Goal: Task Accomplishment & Management: Manage account settings

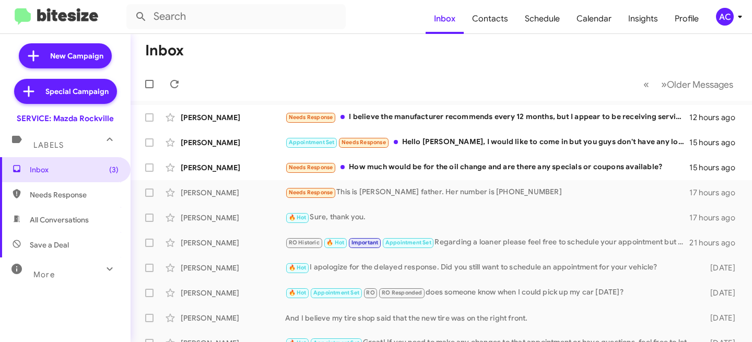
click at [737, 19] on icon at bounding box center [740, 16] width 13 height 13
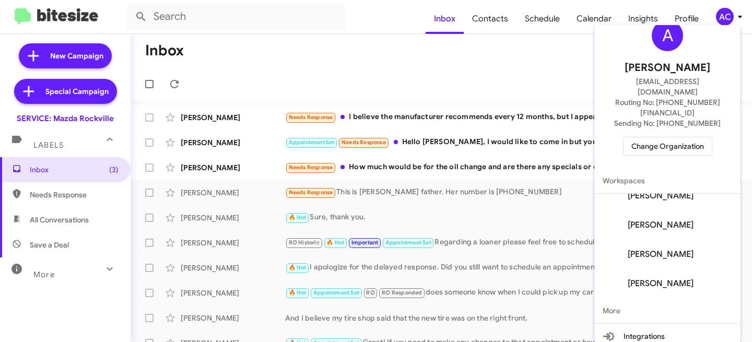
scroll to position [62, 0]
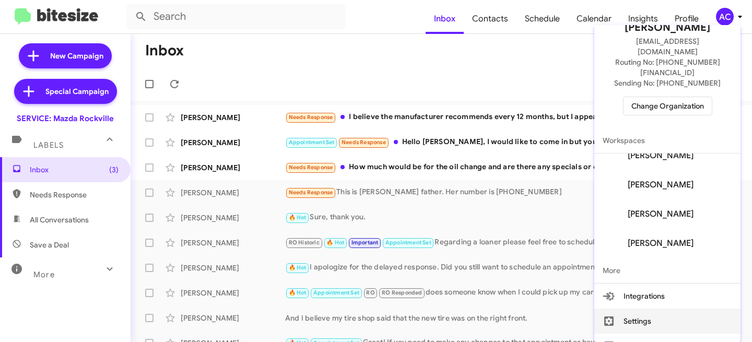
click at [646, 309] on button "Settings" at bounding box center [668, 321] width 146 height 25
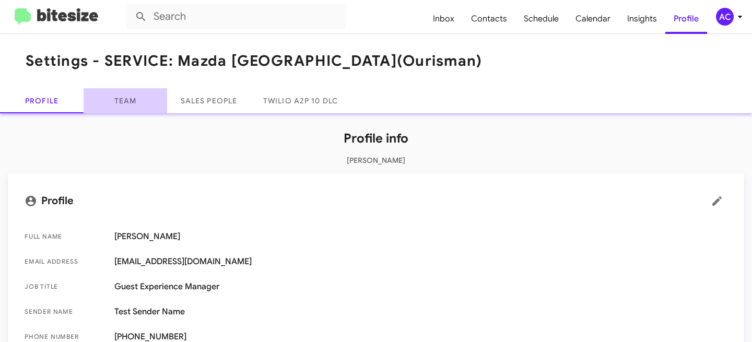
click at [138, 110] on link "Team" at bounding box center [126, 100] width 84 height 25
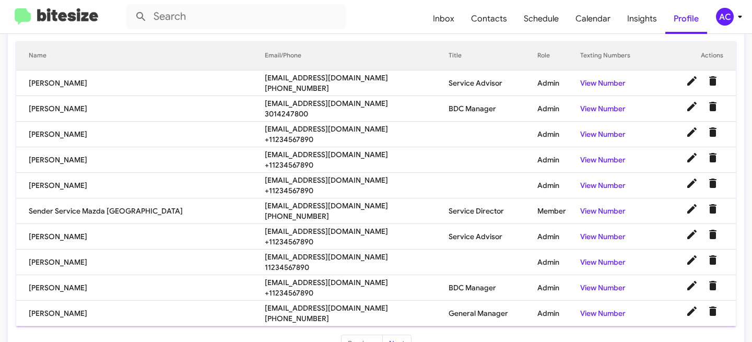
scroll to position [146, 0]
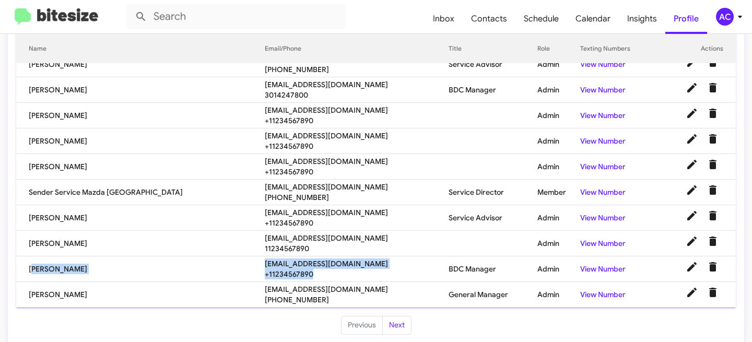
drag, startPoint x: 28, startPoint y: 269, endPoint x: 257, endPoint y: 274, distance: 228.9
click at [257, 274] on tr "[PERSON_NAME] [EMAIL_ADDRESS][DOMAIN_NAME] +11234567890 BDC Manager Admin View …" at bounding box center [376, 270] width 720 height 26
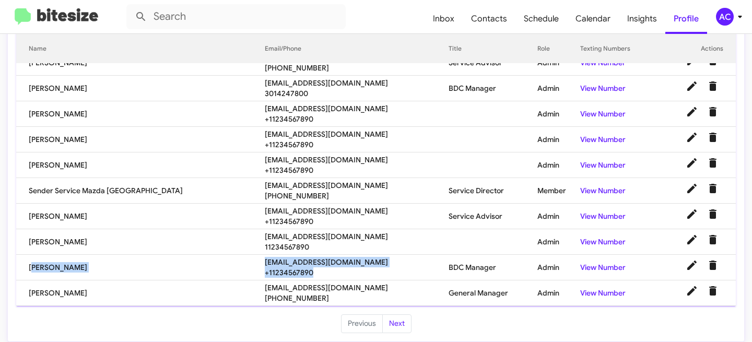
scroll to position [155, 0]
